Goal: Task Accomplishment & Management: Complete application form

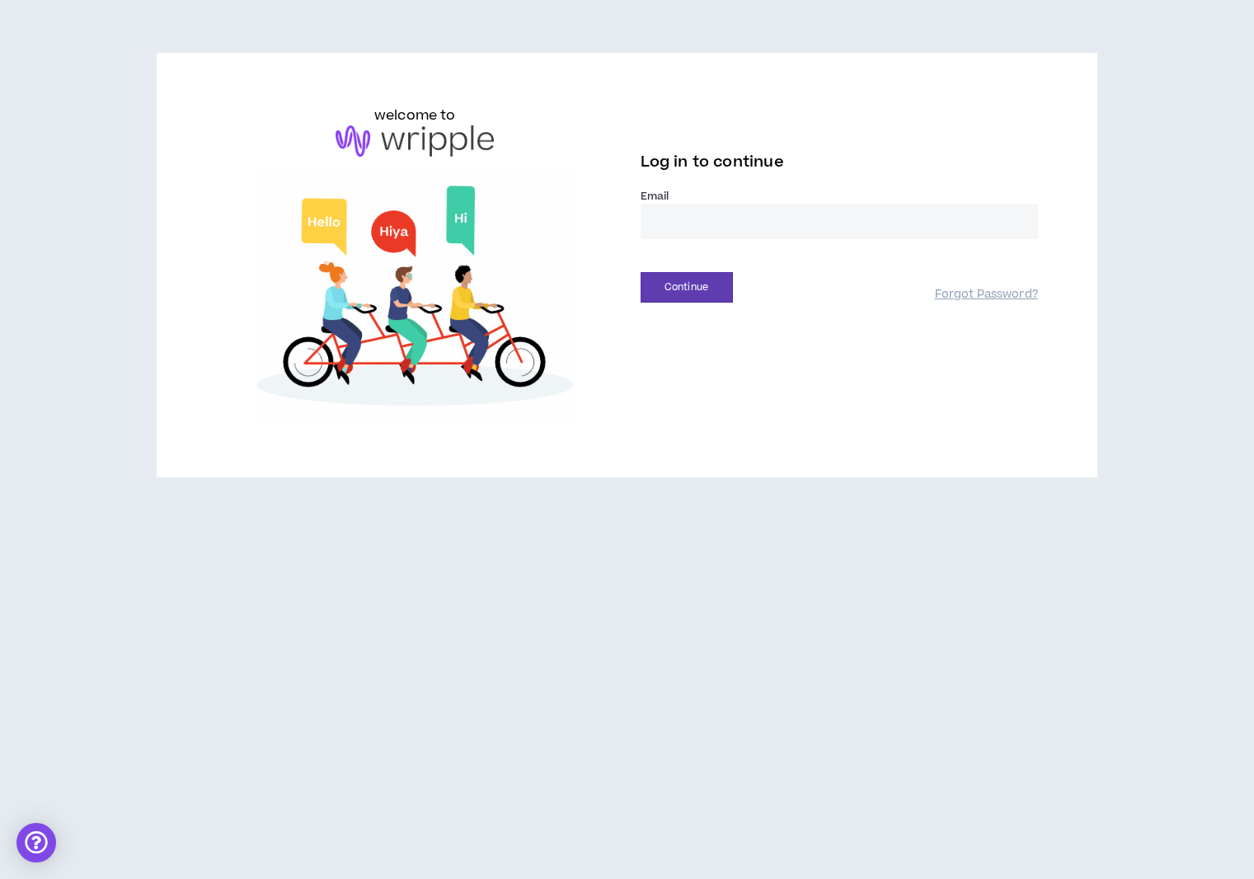
click at [720, 204] on div "Email *" at bounding box center [839, 214] width 397 height 50
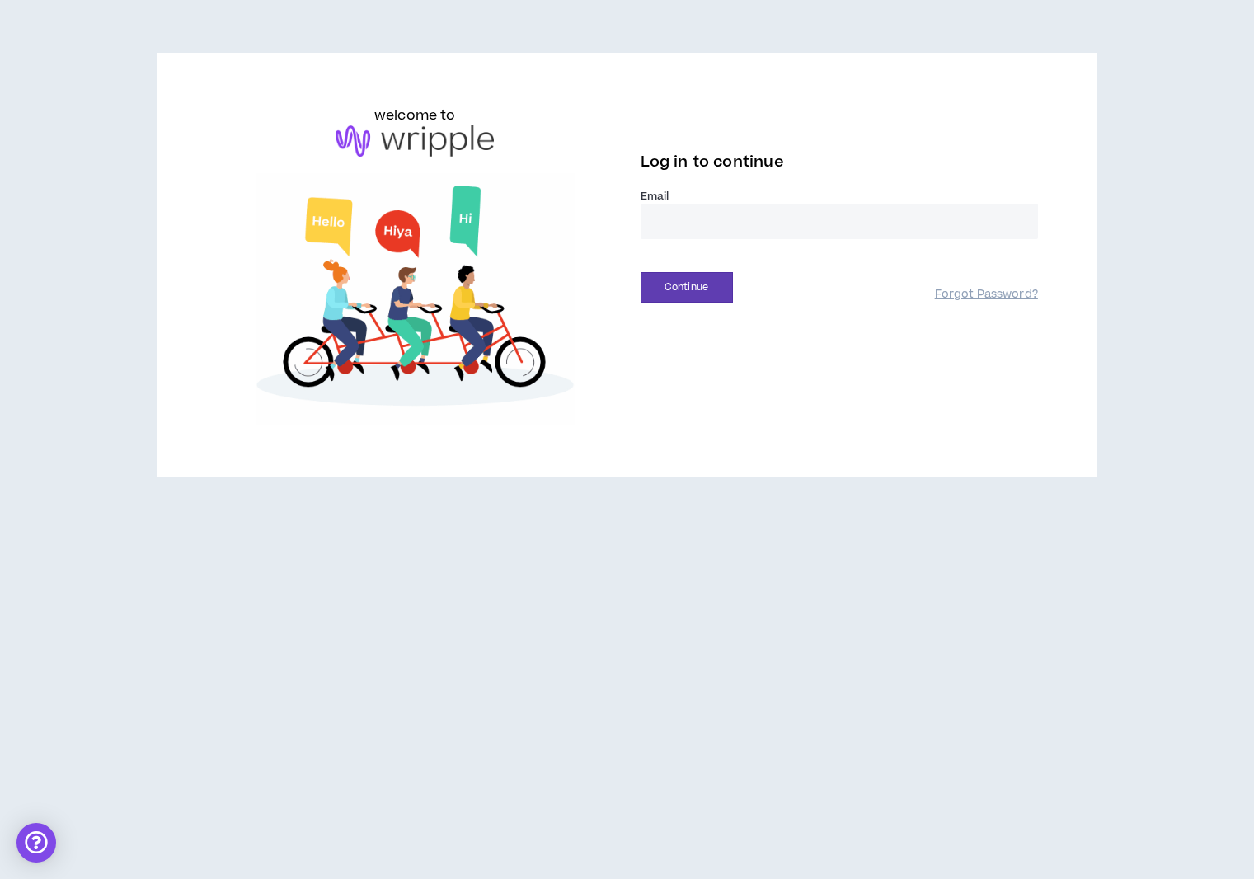
click at [734, 229] on input "email" at bounding box center [839, 221] width 397 height 35
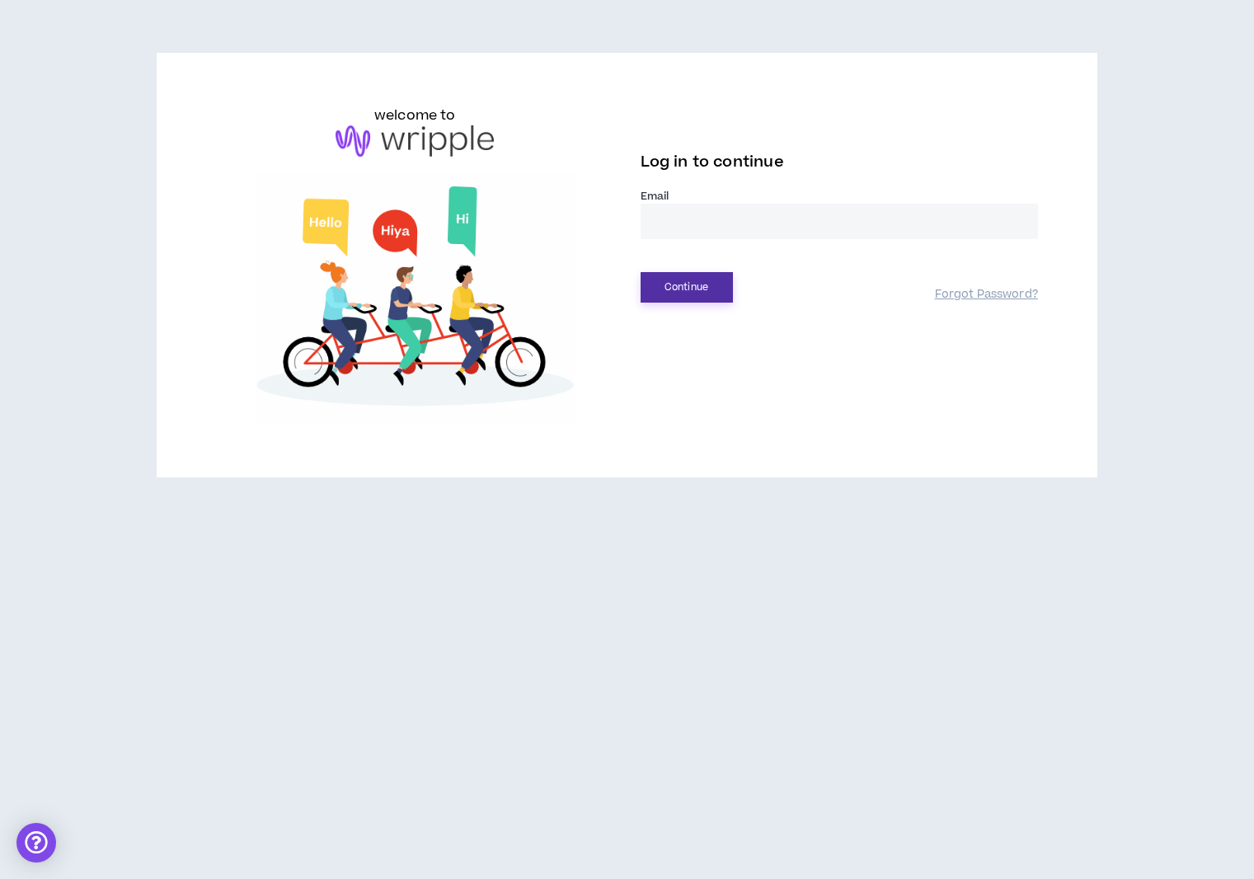
type input "**********"
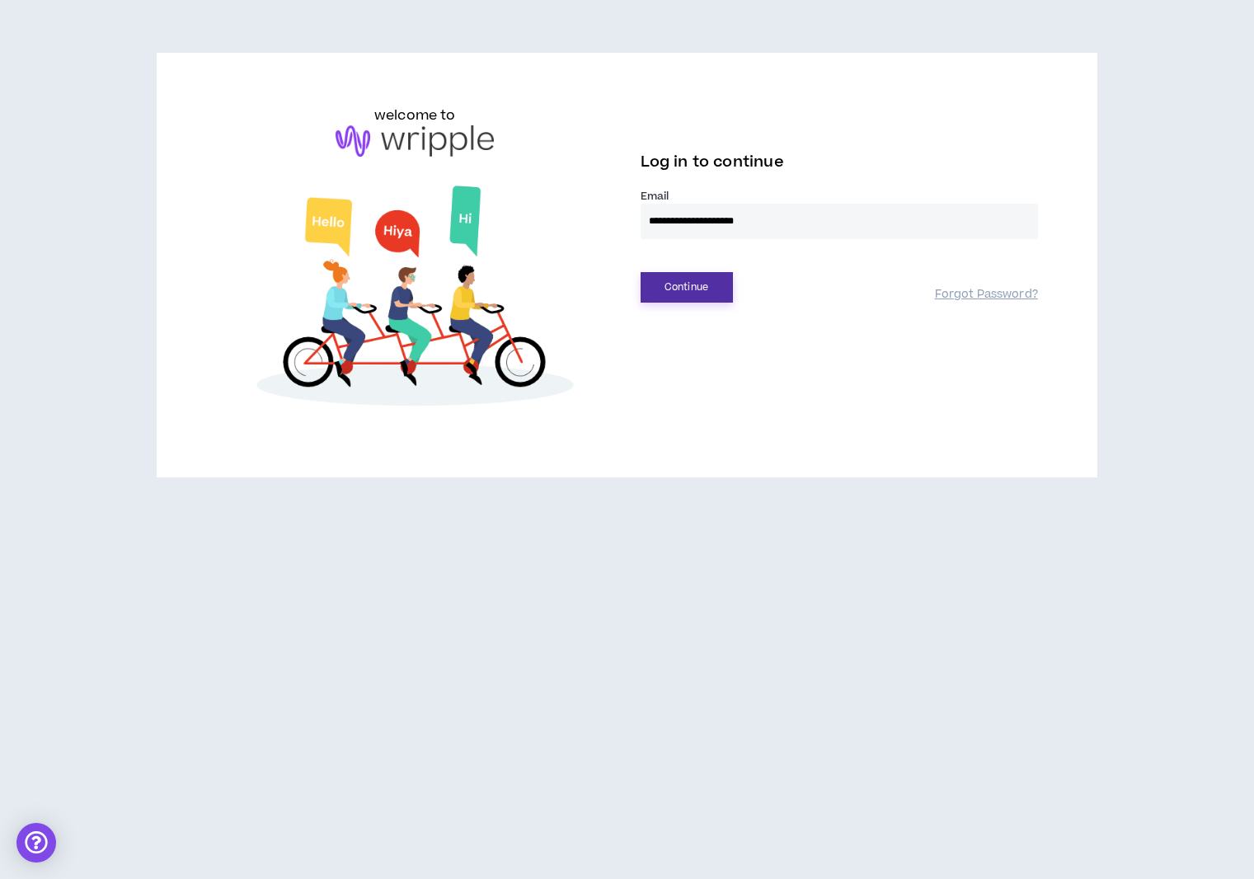
click at [669, 288] on button "Continue" at bounding box center [687, 287] width 92 height 31
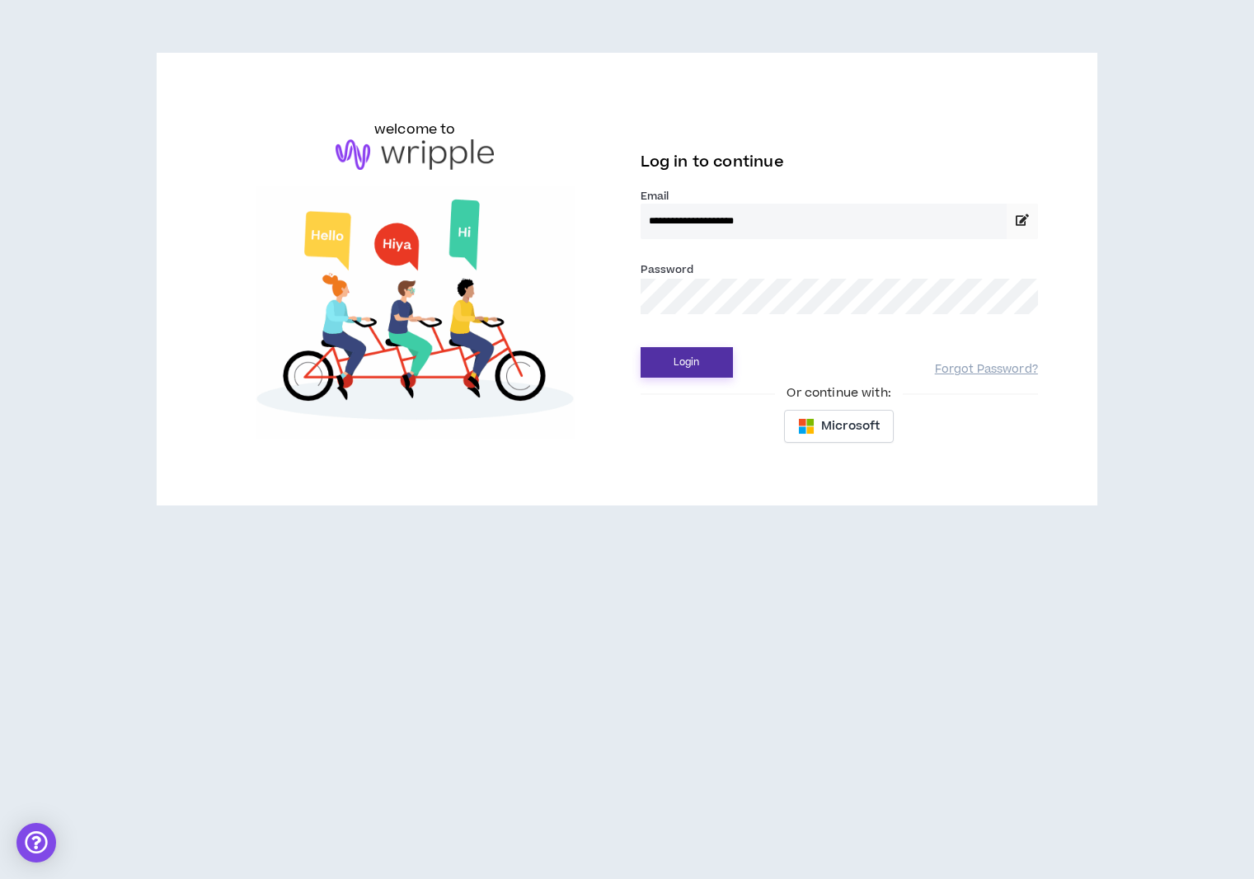
click at [688, 367] on button "Login" at bounding box center [687, 362] width 92 height 31
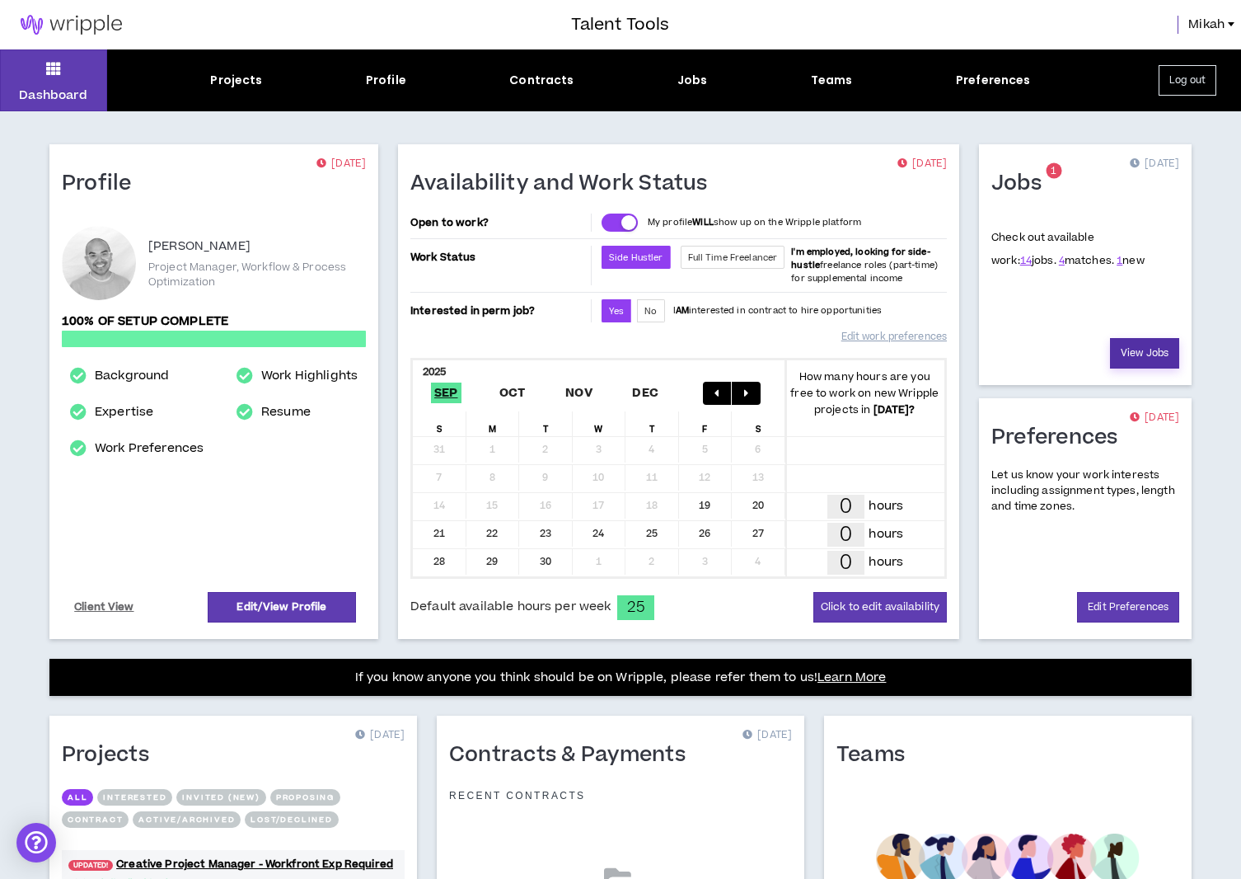
click at [1150, 364] on link "View Jobs" at bounding box center [1144, 353] width 69 height 31
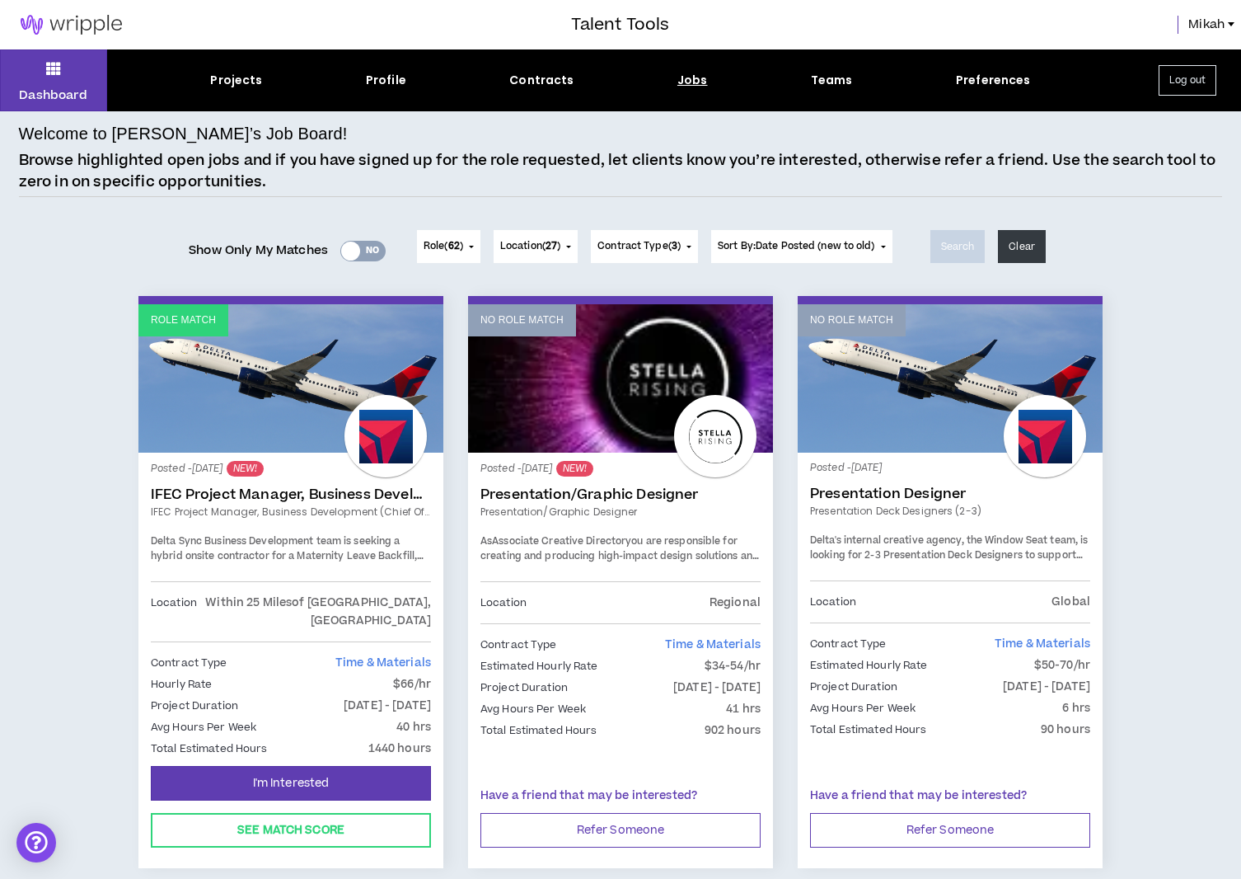
click at [358, 251] on div "Yes No" at bounding box center [362, 251] width 45 height 21
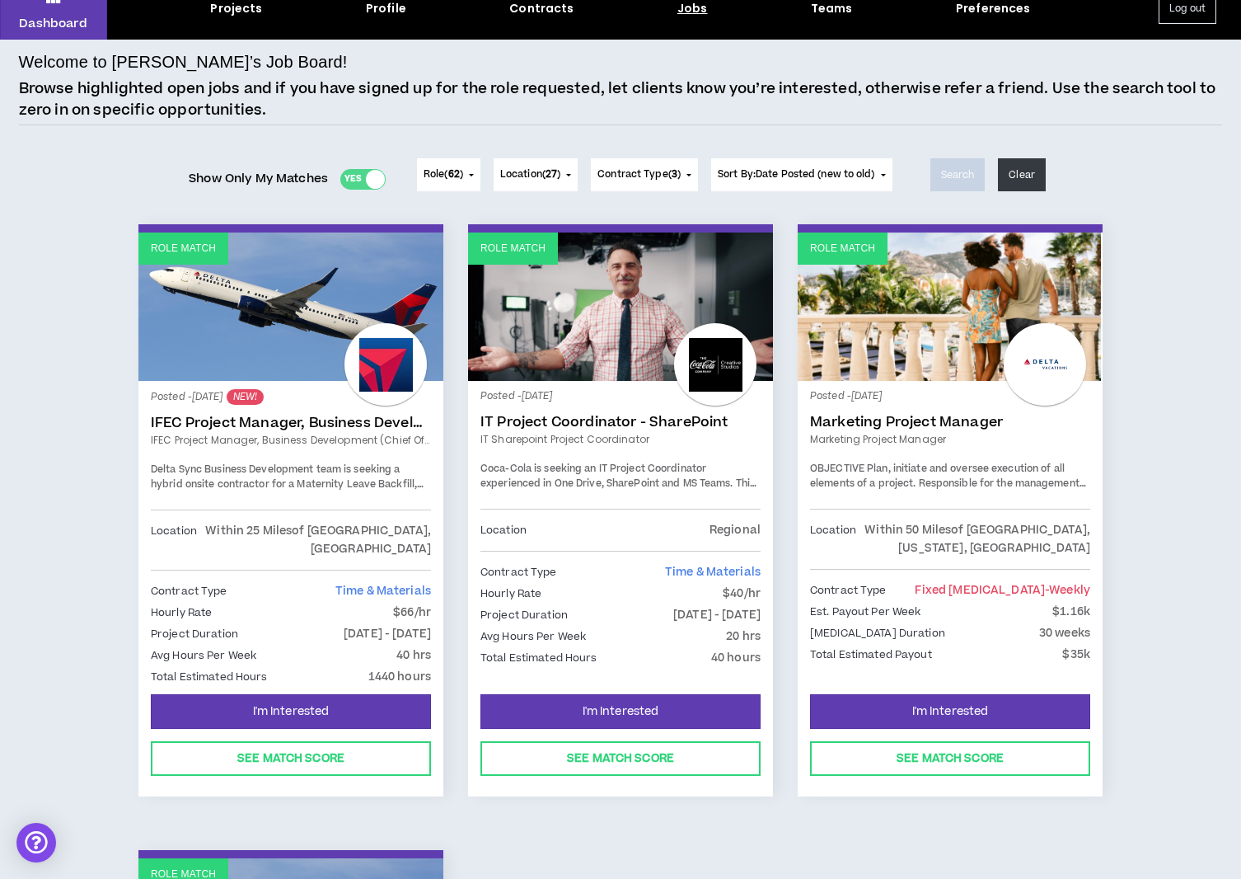
scroll to position [82, 0]
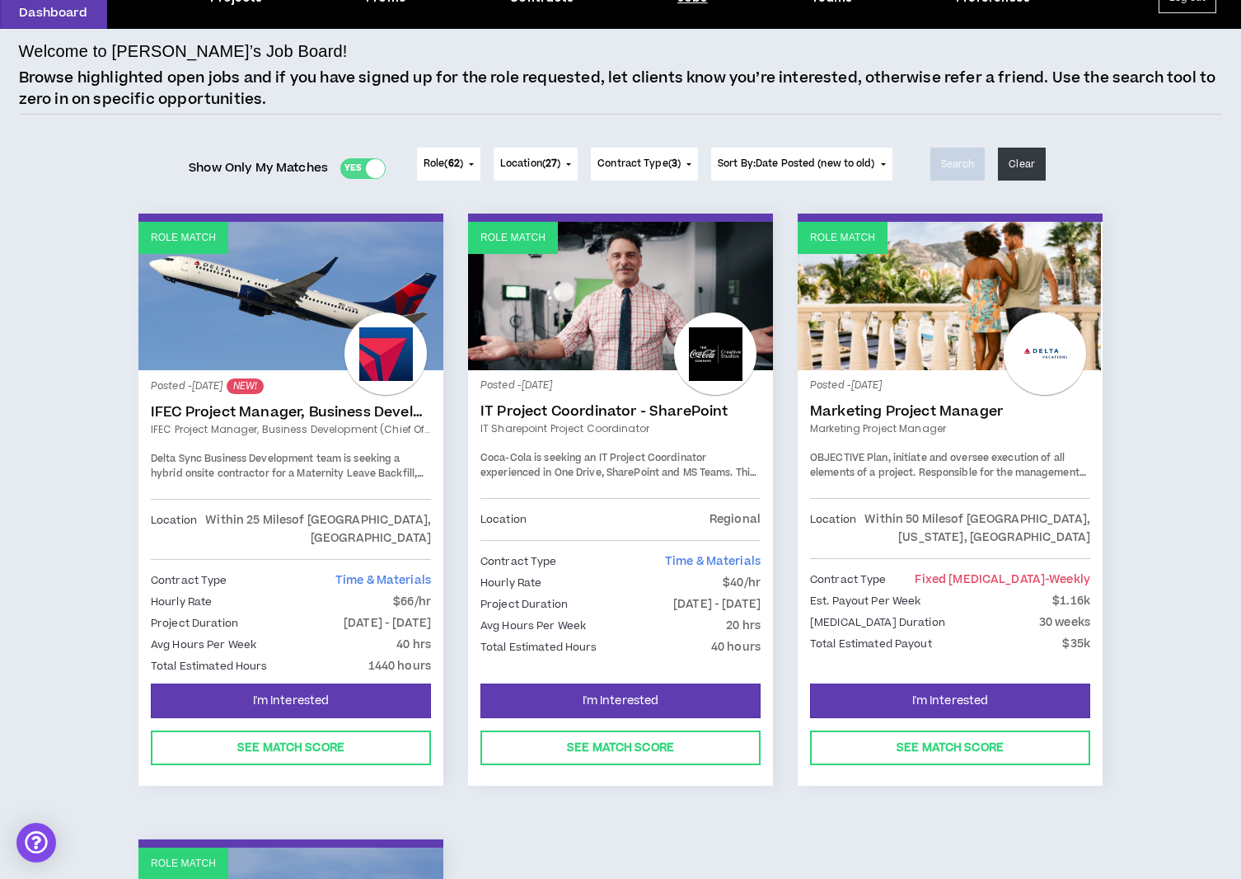
click at [355, 405] on link "IFEC Project Manager, Business Development (Chief of Staff)" at bounding box center [291, 412] width 280 height 16
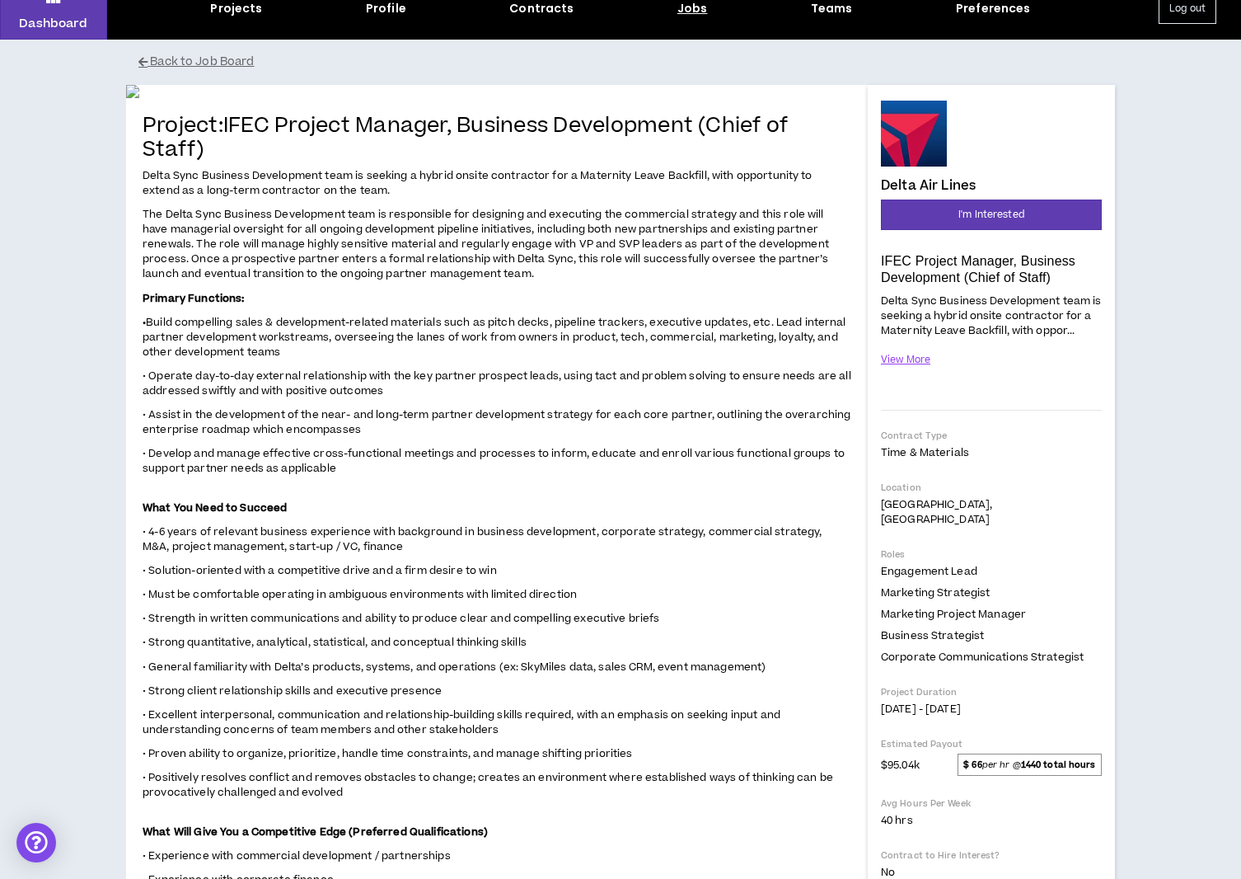
scroll to position [82, 0]
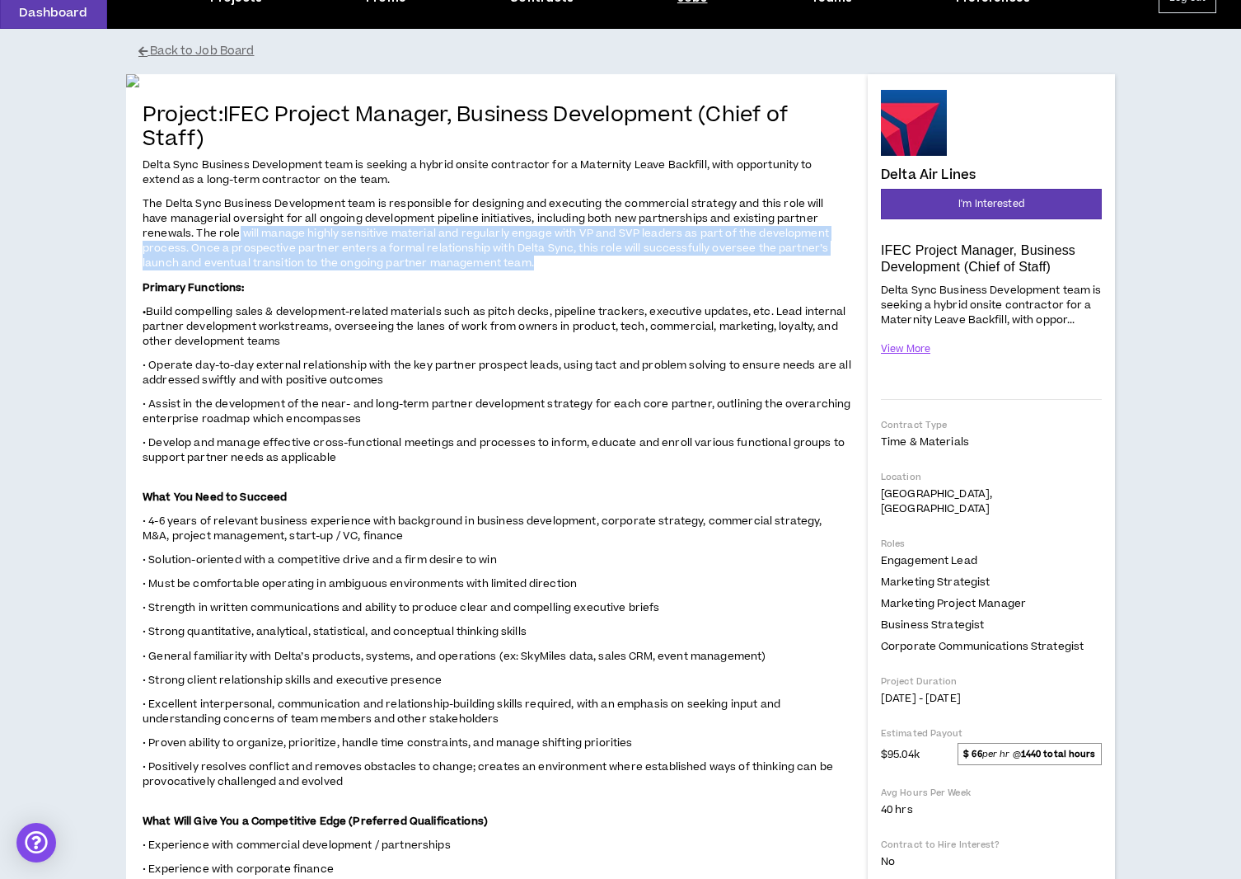
drag, startPoint x: 184, startPoint y: 637, endPoint x: 459, endPoint y: 670, distance: 277.3
click at [459, 272] on p "The Delta Sync Business Development team is responsible for designing and execu…" at bounding box center [497, 233] width 709 height 77
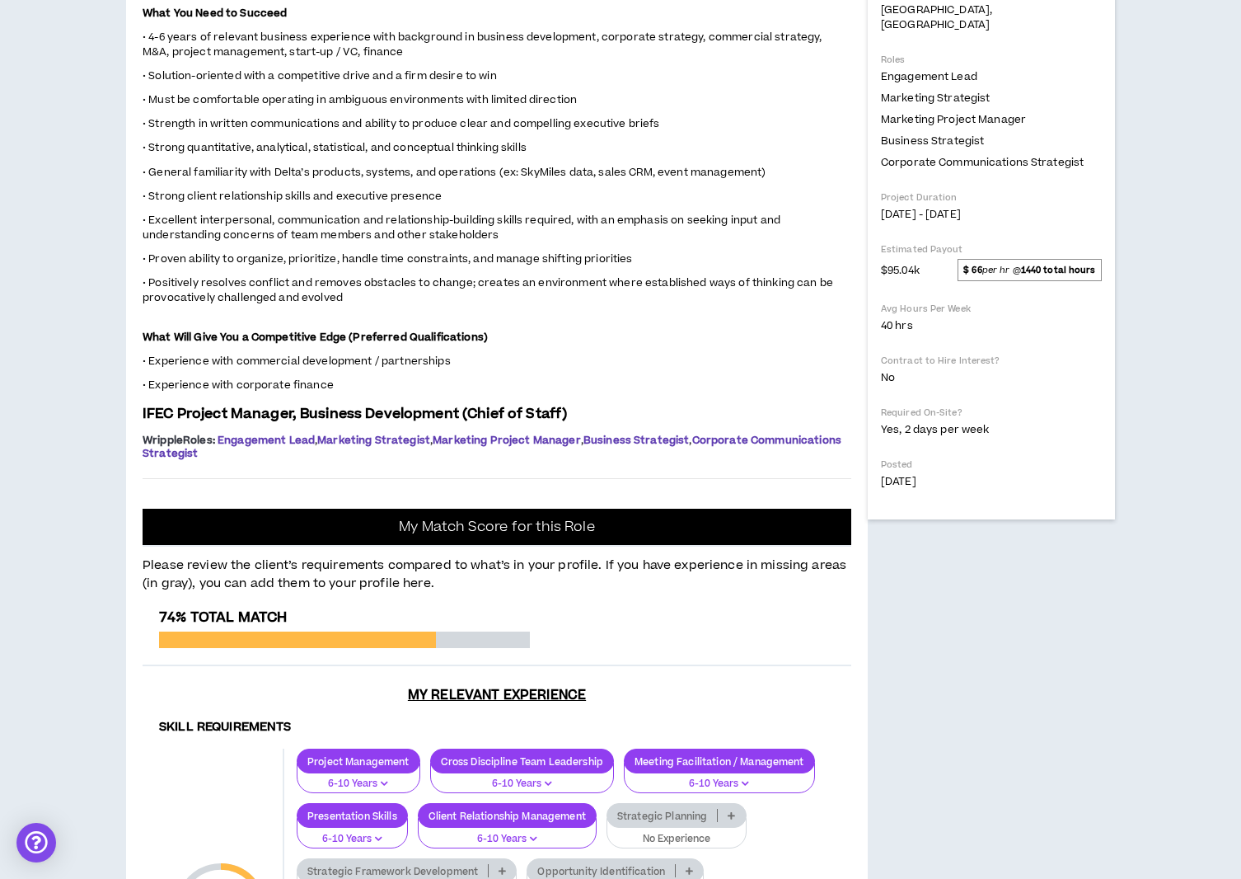
scroll to position [577, 0]
